Goal: Task Accomplishment & Management: Complete application form

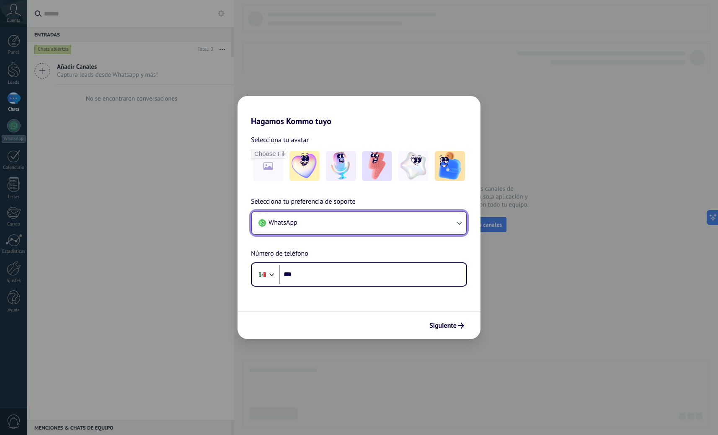
click at [355, 221] on button "WhatsApp" at bounding box center [359, 223] width 215 height 23
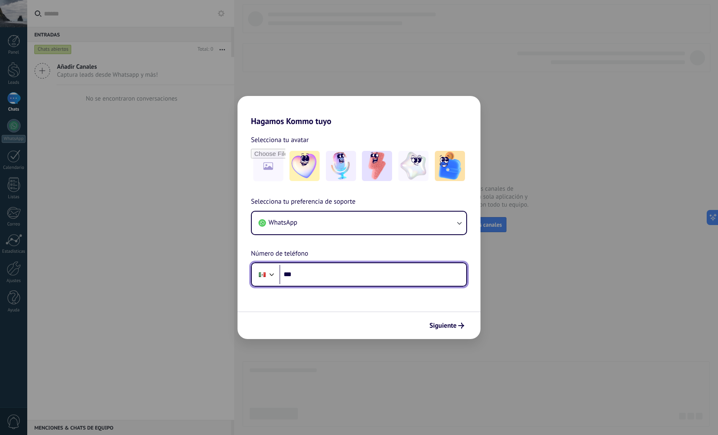
click at [361, 280] on input "***" at bounding box center [373, 274] width 187 height 19
click at [342, 272] on input "***" at bounding box center [373, 274] width 187 height 19
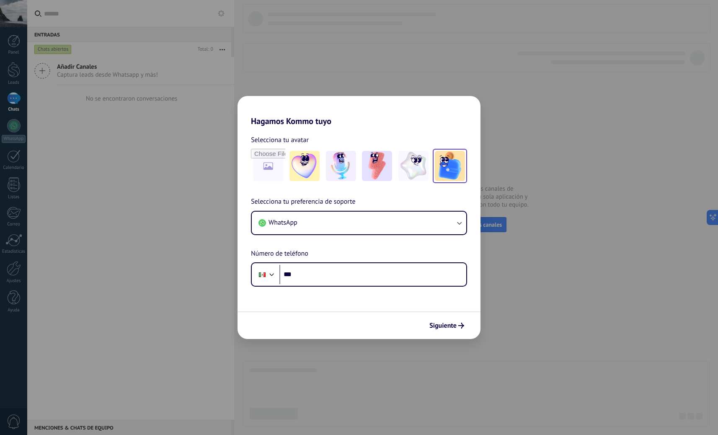
click at [443, 174] on img at bounding box center [450, 166] width 30 height 30
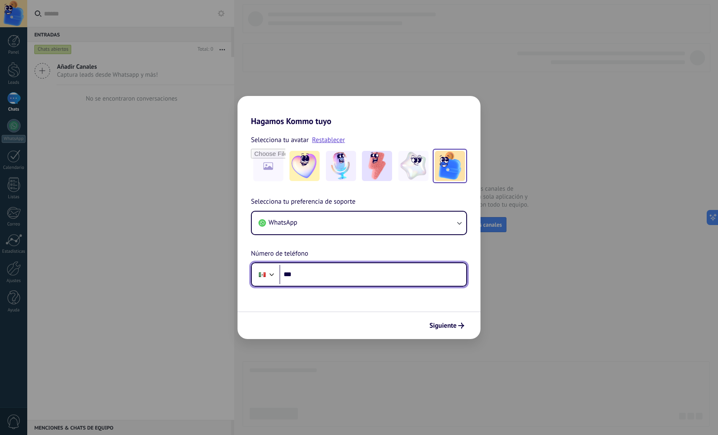
click at [331, 273] on input "***" at bounding box center [373, 274] width 187 height 19
type input "**********"
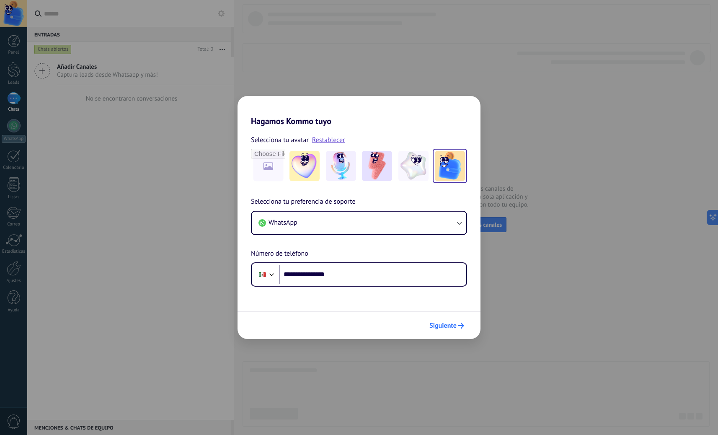
click at [442, 329] on span "Siguiente" at bounding box center [443, 326] width 27 height 6
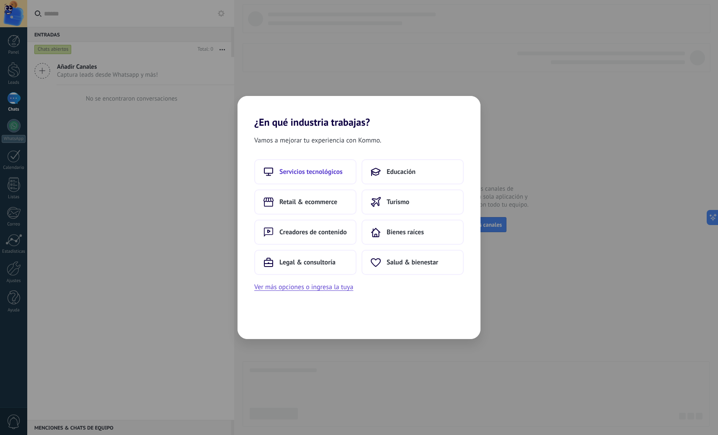
click at [332, 174] on span "Servicios tecnológicos" at bounding box center [311, 172] width 63 height 8
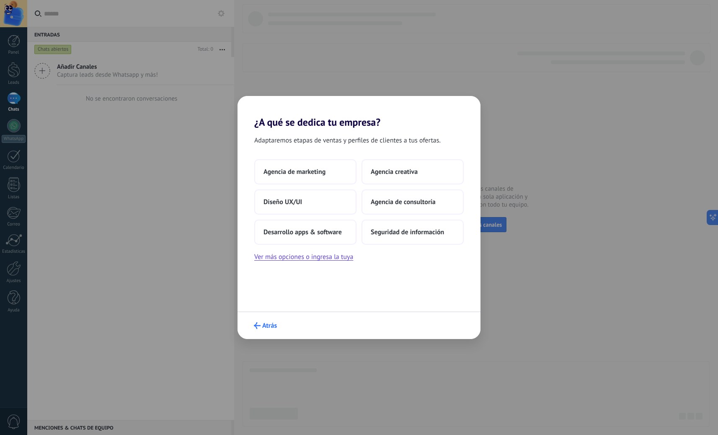
click at [254, 330] on button "Atrás" at bounding box center [265, 326] width 31 height 14
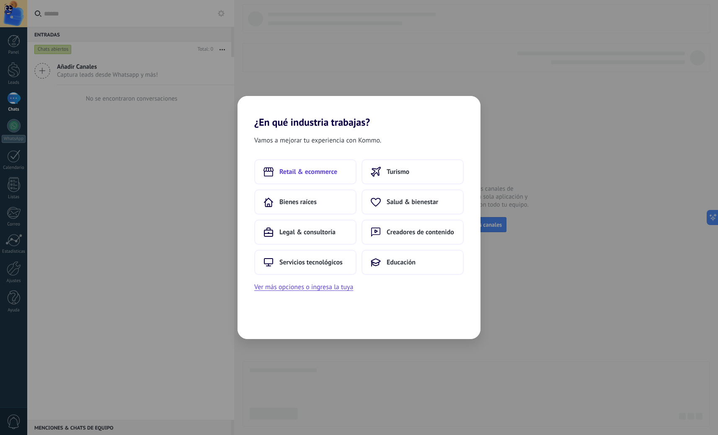
click at [325, 175] on span "Retail & ecommerce" at bounding box center [309, 172] width 58 height 8
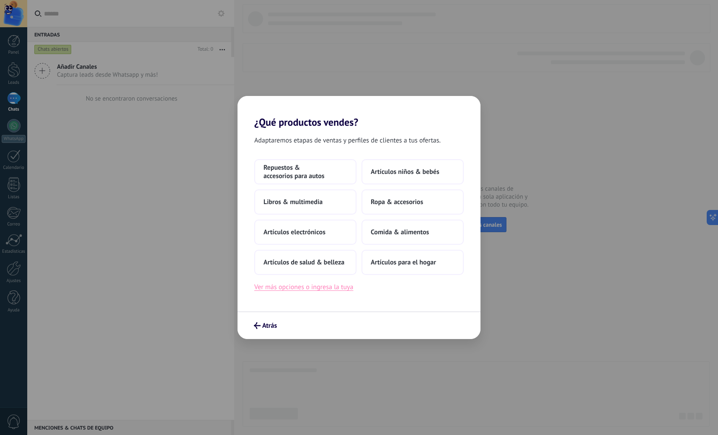
click at [326, 287] on button "Ver más opciones o ingresa la tuya" at bounding box center [303, 287] width 99 height 11
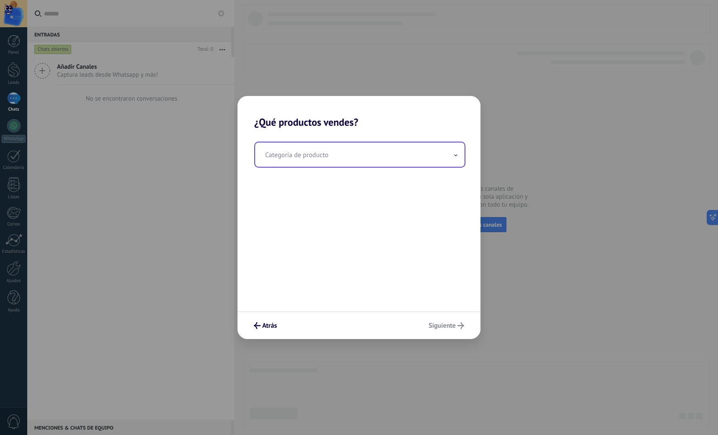
click at [340, 156] on input "text" at bounding box center [360, 154] width 210 height 24
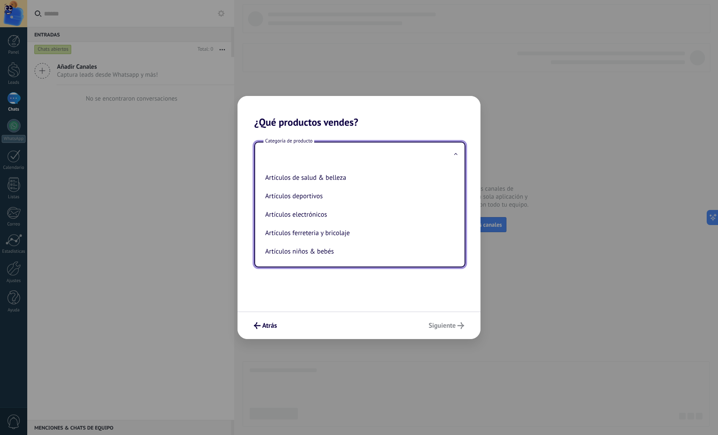
click at [363, 326] on div "Atrás Siguiente" at bounding box center [359, 325] width 243 height 28
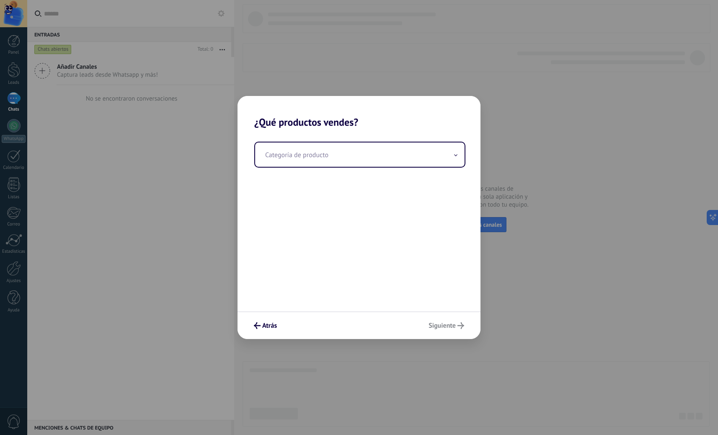
click at [431, 329] on div "Atrás Siguiente" at bounding box center [359, 325] width 243 height 28
click at [435, 328] on div "Atrás Siguiente" at bounding box center [359, 325] width 243 height 28
click at [265, 329] on span "Atrás" at bounding box center [269, 326] width 15 height 6
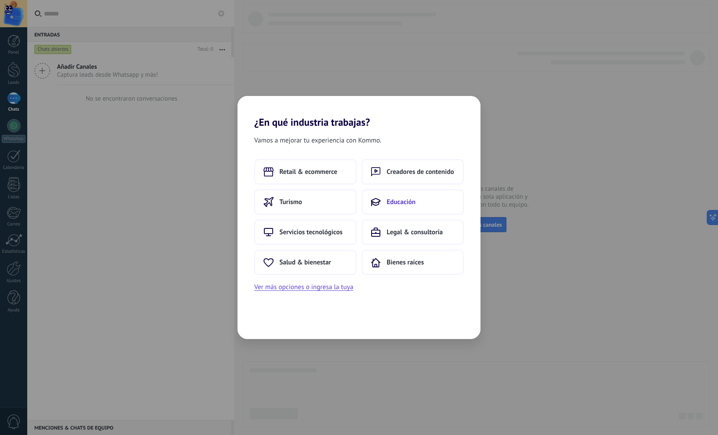
click at [411, 200] on span "Educación" at bounding box center [401, 202] width 29 height 8
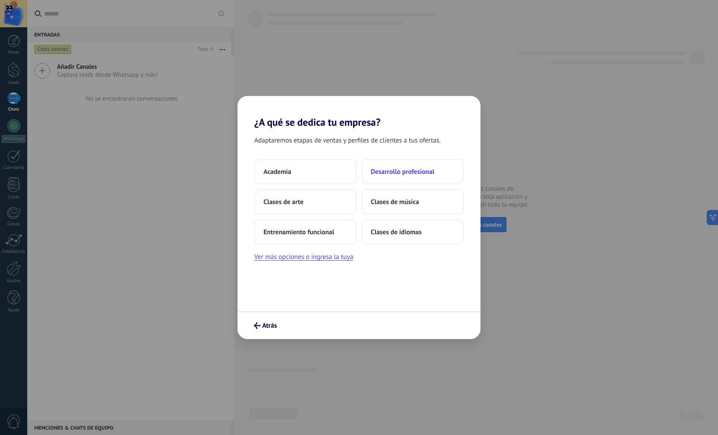
click at [407, 170] on span "Desarrollo profesional" at bounding box center [403, 172] width 64 height 8
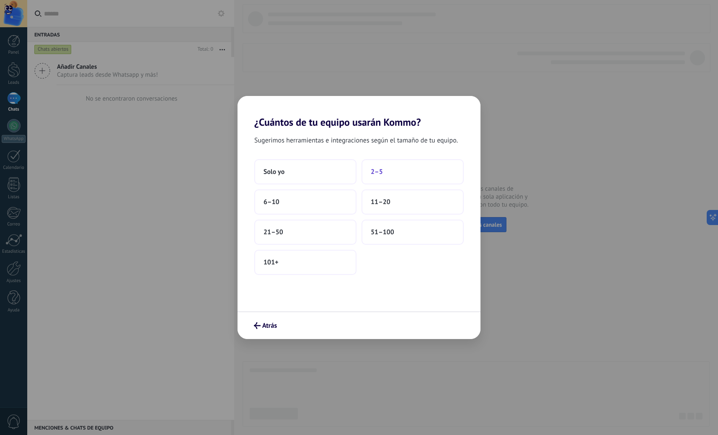
click at [400, 173] on button "2–5" at bounding box center [413, 171] width 102 height 25
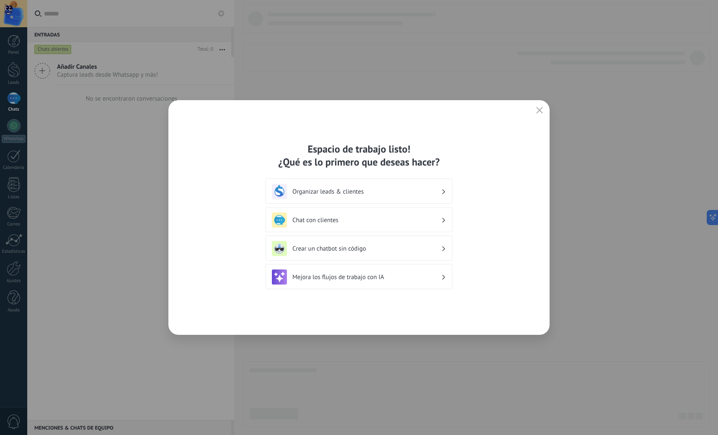
click at [399, 188] on h3 "Organizar leads & clientes" at bounding box center [367, 192] width 149 height 8
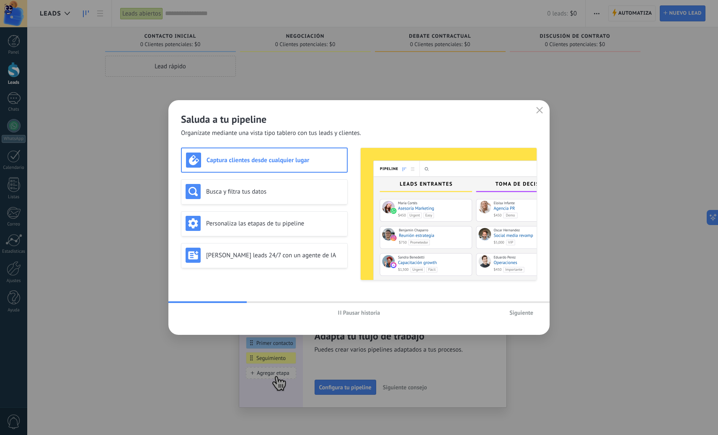
click at [288, 165] on div "Captura clientes desde cualquier lugar" at bounding box center [264, 160] width 157 height 15
click at [524, 313] on span "Siguiente" at bounding box center [522, 313] width 24 height 6
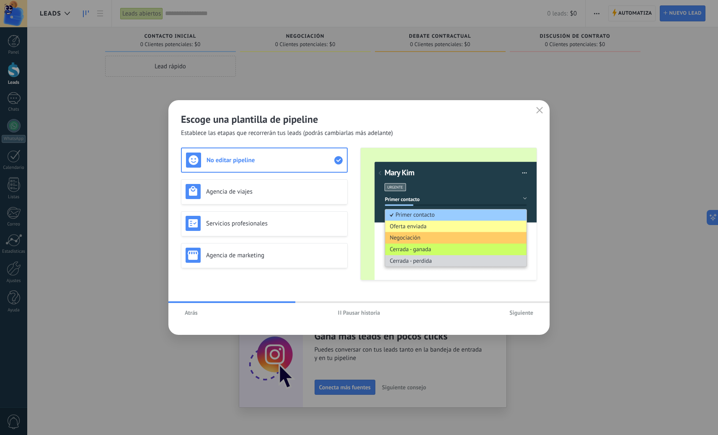
click at [523, 312] on span "Siguiente" at bounding box center [522, 313] width 24 height 6
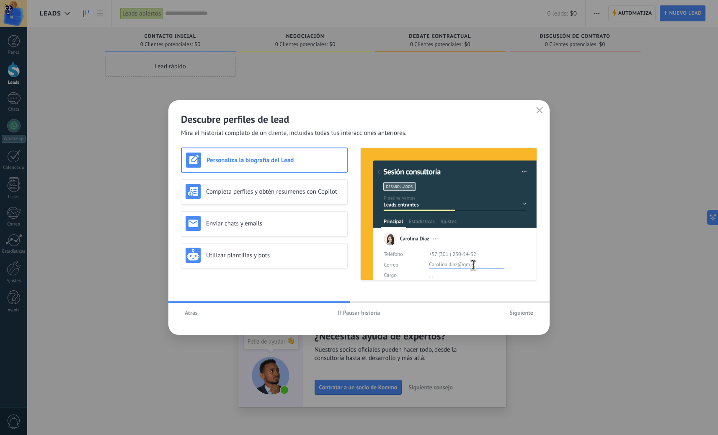
click at [539, 314] on div "Atrás Pausar historia Siguiente" at bounding box center [358, 312] width 381 height 19
click at [530, 314] on span "Siguiente" at bounding box center [522, 313] width 24 height 6
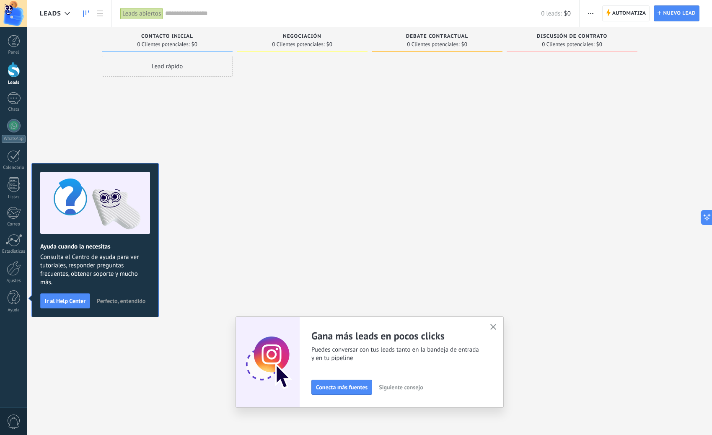
click at [495, 327] on icon "button" at bounding box center [493, 327] width 6 height 6
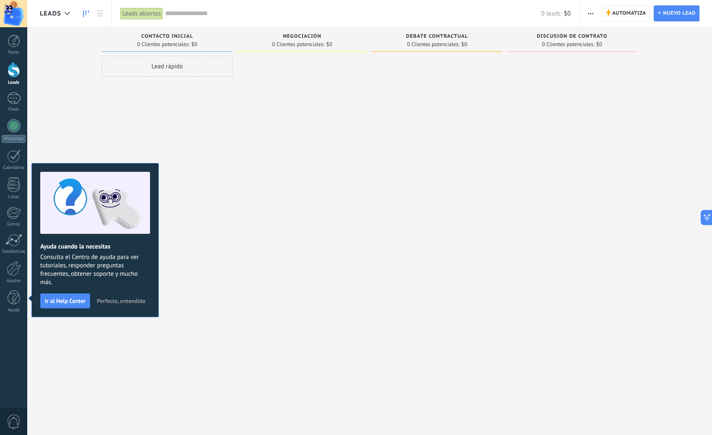
click at [129, 303] on span "Perfecto, entendido" at bounding box center [121, 301] width 49 height 6
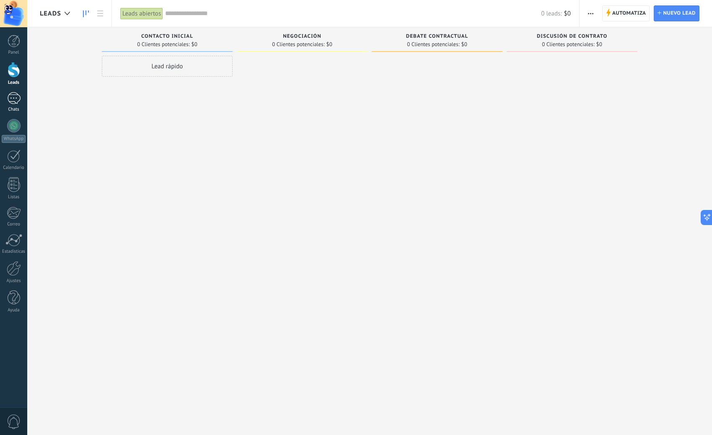
click at [14, 104] on div at bounding box center [13, 98] width 13 height 12
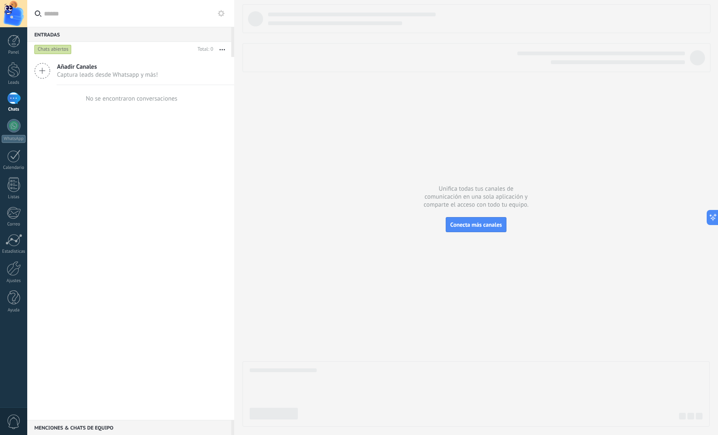
click at [75, 70] on span "Añadir Canales" at bounding box center [107, 67] width 101 height 8
